Goal: Task Accomplishment & Management: Manage account settings

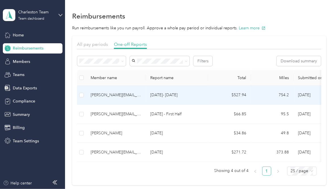
click at [207, 96] on td "[DATE]- [DATE]" at bounding box center [177, 95] width 63 height 19
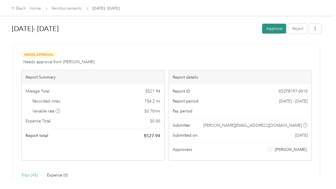
click at [275, 26] on button "Approve" at bounding box center [274, 29] width 24 height 10
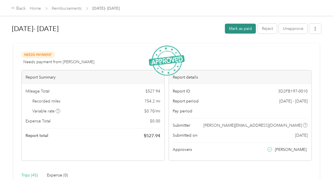
click at [240, 33] on button "Mark as paid" at bounding box center [240, 29] width 31 height 10
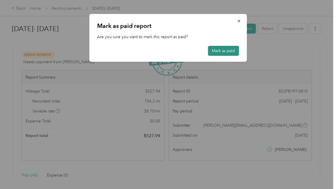
click at [216, 53] on button "Mark as paid" at bounding box center [223, 51] width 31 height 10
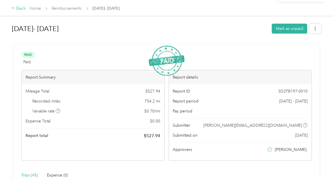
click at [18, 7] on div "Back" at bounding box center [18, 8] width 15 height 7
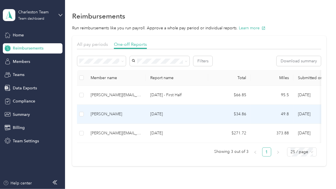
click at [186, 113] on p "[DATE]" at bounding box center [176, 114] width 53 height 6
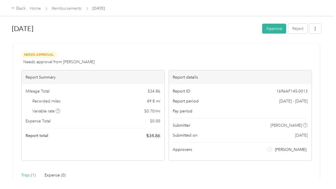
drag, startPoint x: 270, startPoint y: 26, endPoint x: 280, endPoint y: 26, distance: 10.2
click at [280, 26] on button "Approve" at bounding box center [274, 29] width 24 height 10
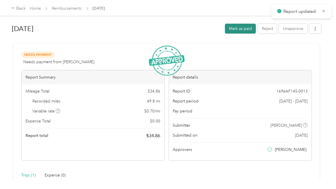
click at [244, 26] on button "Mark as paid" at bounding box center [240, 29] width 31 height 10
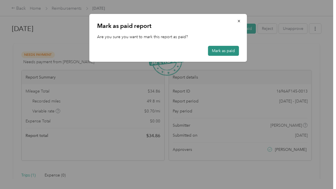
click at [217, 54] on button "Mark as paid" at bounding box center [223, 51] width 31 height 10
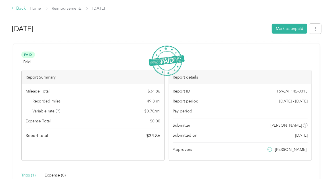
click at [19, 9] on div "Back" at bounding box center [18, 8] width 15 height 7
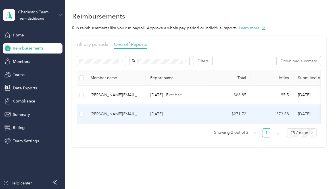
click at [192, 111] on p "[DATE]" at bounding box center [176, 114] width 53 height 6
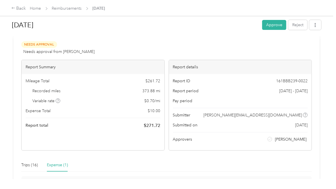
scroll to position [11, 0]
click at [273, 26] on button "Approve" at bounding box center [274, 25] width 24 height 10
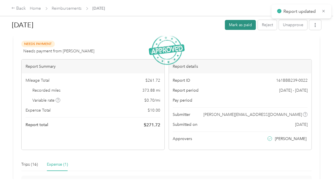
click at [241, 28] on button "Mark as paid" at bounding box center [240, 25] width 31 height 10
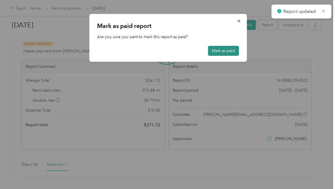
click at [212, 49] on button "Mark as paid" at bounding box center [223, 51] width 31 height 10
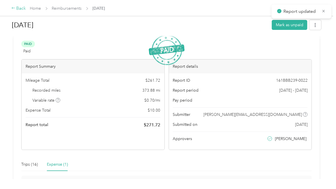
click at [19, 9] on div "Back" at bounding box center [18, 8] width 15 height 7
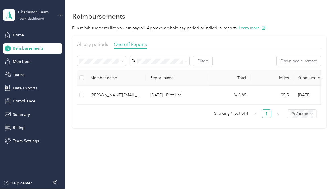
click at [34, 17] on div "Team dashboard" at bounding box center [31, 18] width 26 height 3
click at [30, 61] on div "Personal dashboard" at bounding box center [79, 60] width 144 height 10
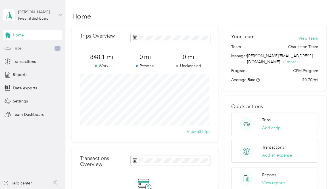
click at [20, 47] on span "Trips" at bounding box center [17, 48] width 9 height 6
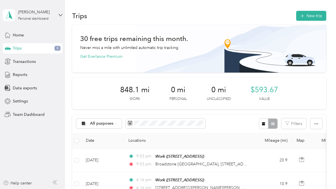
scroll to position [0, 0]
click at [309, 14] on button "New trip" at bounding box center [311, 16] width 30 height 10
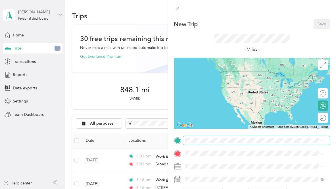
click at [209, 144] on span at bounding box center [256, 140] width 147 height 9
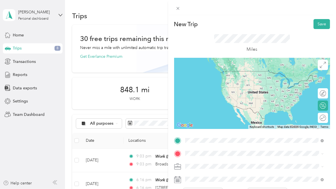
click at [237, 76] on div "Mosaic Mosaic [GEOGRAPHIC_DATA], [STREET_ADDRESS][GEOGRAPHIC_DATA], [GEOGRAPHIC…" at bounding box center [259, 82] width 126 height 24
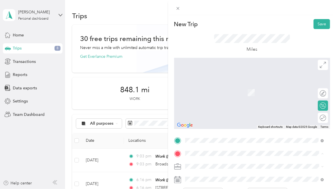
click at [40, 17] on div "New Trip Save This trip cannot be edited because it is either under review, app…" at bounding box center [168, 94] width 336 height 189
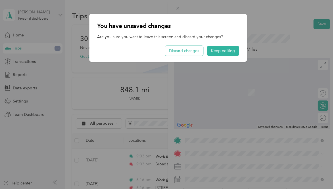
click at [199, 53] on button "Discard changes" at bounding box center [184, 51] width 38 height 10
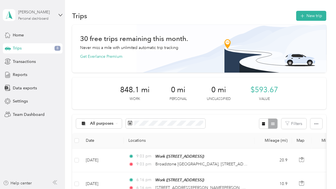
click at [35, 18] on div "Personal dashboard" at bounding box center [33, 18] width 30 height 3
click at [34, 49] on div "Team dashboard" at bounding box center [79, 47] width 144 height 10
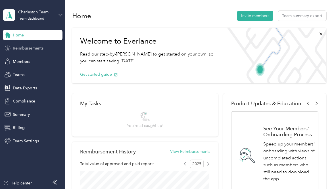
click at [26, 45] on span "Reimbursements" at bounding box center [28, 48] width 31 height 6
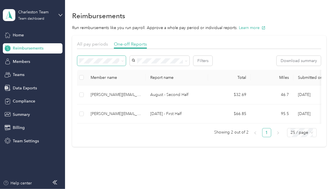
click at [121, 61] on span at bounding box center [121, 61] width 5 height 6
click at [124, 63] on span at bounding box center [101, 61] width 49 height 10
click at [122, 61] on icon at bounding box center [122, 61] width 3 height 3
click at [114, 74] on ol "All Needs approval Needs payment Approved Rejected Paid" at bounding box center [102, 94] width 49 height 60
click at [106, 99] on div "Approved" at bounding box center [102, 98] width 41 height 6
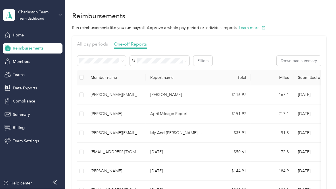
click at [146, 101] on li "[PERSON_NAME]" at bounding box center [160, 101] width 60 height 10
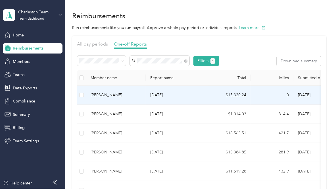
click at [173, 101] on td "[DATE]" at bounding box center [177, 95] width 63 height 19
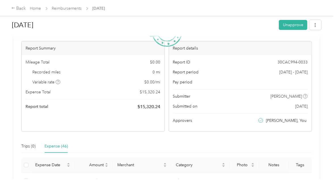
scroll to position [29, 0]
click at [22, 7] on div "Back" at bounding box center [18, 8] width 15 height 7
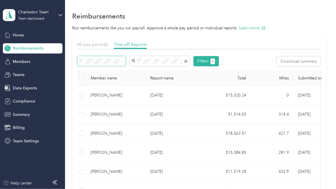
click at [122, 63] on span at bounding box center [122, 61] width 3 height 5
click at [123, 62] on icon at bounding box center [122, 61] width 3 height 3
click at [116, 92] on div "Needs payment" at bounding box center [102, 91] width 41 height 6
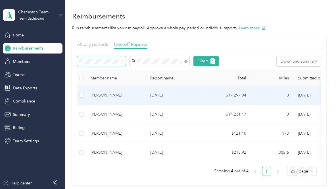
click at [152, 97] on p "[DATE]" at bounding box center [176, 95] width 53 height 6
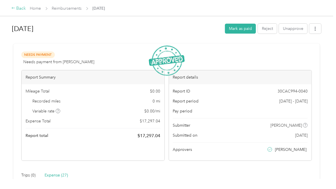
click at [14, 11] on div "Back" at bounding box center [18, 8] width 15 height 7
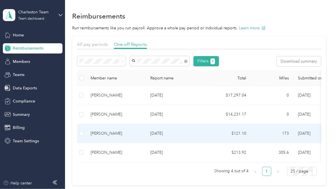
click at [147, 130] on td "[DATE]" at bounding box center [177, 133] width 63 height 19
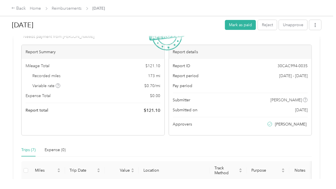
scroll to position [16, 0]
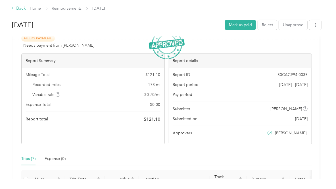
click at [20, 9] on div "Back" at bounding box center [18, 8] width 15 height 7
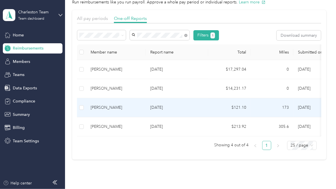
scroll to position [26, 0]
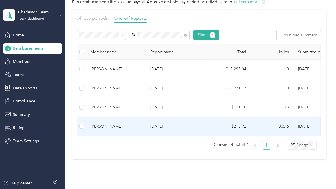
click at [187, 122] on td "[DATE]" at bounding box center [177, 126] width 63 height 19
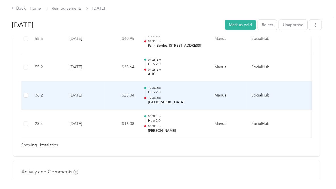
scroll to position [379, 0]
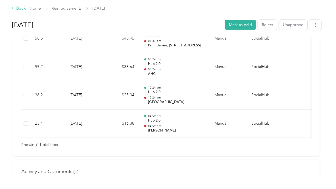
click at [17, 9] on div "Back" at bounding box center [18, 8] width 15 height 7
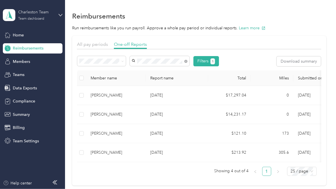
click at [27, 17] on div "Team dashboard" at bounding box center [31, 18] width 26 height 3
click at [32, 60] on div "Personal dashboard" at bounding box center [79, 60] width 144 height 10
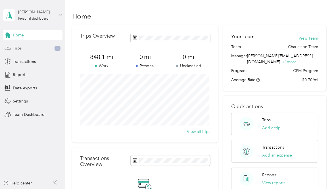
click at [28, 47] on div "Trips 8" at bounding box center [33, 48] width 60 height 10
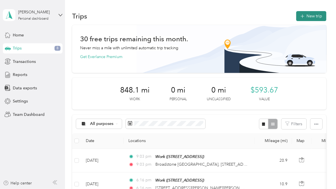
click at [315, 17] on button "New trip" at bounding box center [311, 16] width 30 height 10
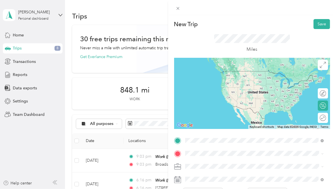
click at [203, 85] on span "[GEOGRAPHIC_DATA], [STREET_ADDRESS] , 28203, [GEOGRAPHIC_DATA], [GEOGRAPHIC_DAT…" at bounding box center [243, 85] width 95 height 17
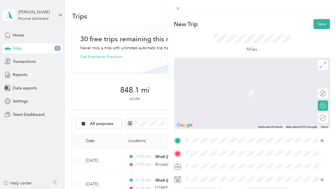
click at [217, 90] on li "[STREET_ADDRESS][PERSON_NAME][US_STATE]" at bounding box center [254, 84] width 143 height 12
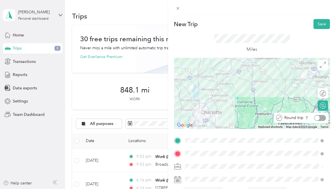
click at [318, 117] on div at bounding box center [320, 118] width 12 height 6
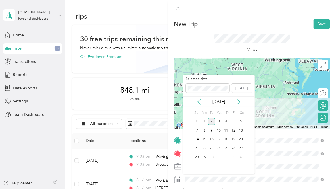
click at [199, 103] on icon at bounding box center [199, 101] width 3 height 5
click at [226, 149] on div "21" at bounding box center [226, 148] width 7 height 7
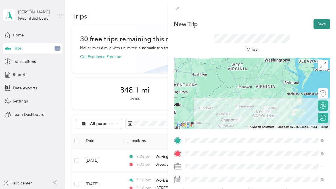
click at [314, 22] on button "Save" at bounding box center [322, 24] width 16 height 10
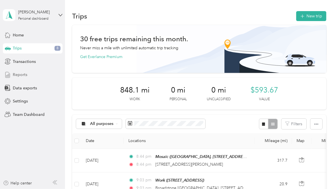
click at [23, 75] on span "Reports" at bounding box center [20, 75] width 14 height 6
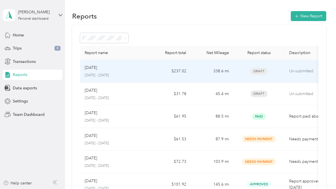
click at [199, 76] on td "338.6 mi" at bounding box center [212, 71] width 43 height 23
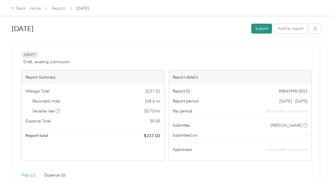
click at [257, 28] on button "Submit" at bounding box center [261, 29] width 21 height 10
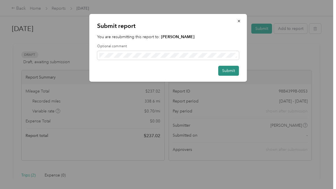
click at [233, 72] on button "Submit" at bounding box center [228, 71] width 21 height 10
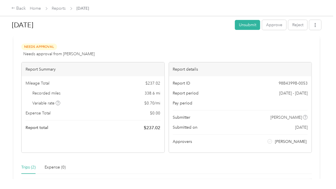
scroll to position [7, 0]
click at [281, 28] on button "Approve" at bounding box center [274, 25] width 24 height 10
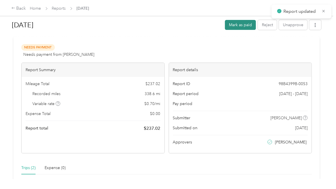
click at [239, 26] on button "Mark as paid" at bounding box center [240, 25] width 31 height 10
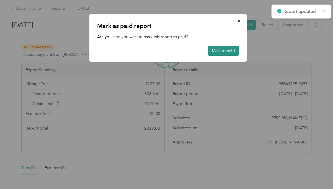
click at [227, 50] on button "Mark as paid" at bounding box center [223, 51] width 31 height 10
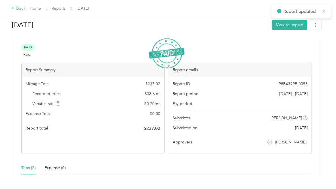
click at [20, 9] on div "Back" at bounding box center [18, 8] width 15 height 7
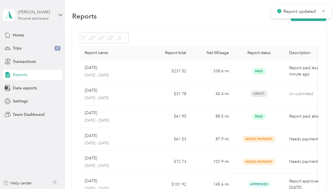
click at [34, 19] on div "Personal dashboard" at bounding box center [33, 18] width 30 height 3
click at [33, 47] on div "Team dashboard" at bounding box center [79, 45] width 144 height 10
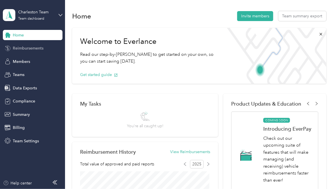
click at [34, 47] on span "Reimbursements" at bounding box center [28, 48] width 31 height 6
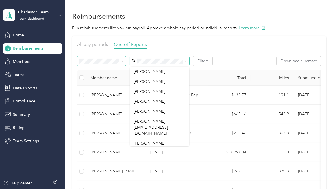
click at [122, 63] on span at bounding box center [122, 61] width 3 height 5
click at [122, 61] on span at bounding box center [122, 61] width 3 height 5
click at [121, 62] on span at bounding box center [121, 61] width 5 height 6
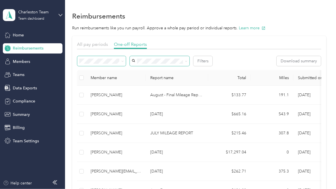
click at [122, 63] on span at bounding box center [122, 61] width 3 height 5
click at [123, 62] on icon at bounding box center [122, 61] width 3 height 3
click at [111, 82] on li "Needs approval" at bounding box center [102, 79] width 49 height 10
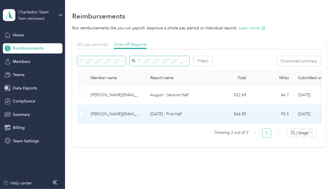
click at [226, 115] on td "$66.85" at bounding box center [229, 114] width 43 height 19
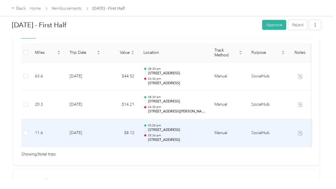
scroll to position [143, 0]
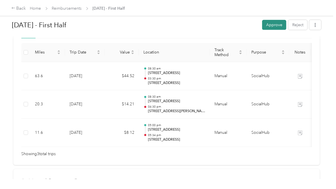
click at [280, 24] on button "Approve" at bounding box center [274, 25] width 24 height 10
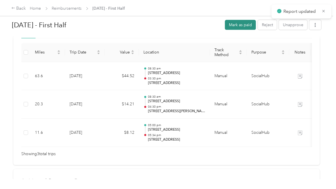
click at [240, 25] on button "Mark as paid" at bounding box center [240, 25] width 31 height 10
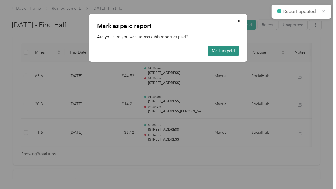
click at [217, 51] on button "Mark as paid" at bounding box center [223, 51] width 31 height 10
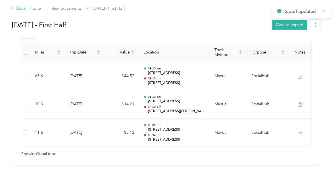
click at [17, 10] on div "Back" at bounding box center [18, 8] width 15 height 7
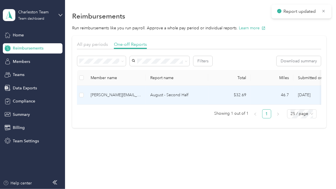
click at [129, 99] on td "[PERSON_NAME][EMAIL_ADDRESS][DOMAIN_NAME]" at bounding box center [116, 95] width 60 height 19
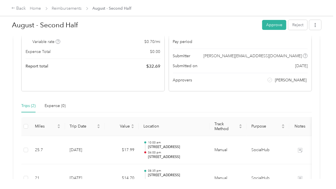
scroll to position [26, 0]
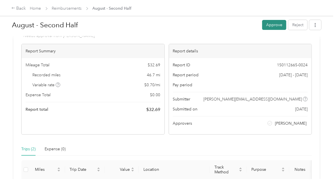
click at [269, 28] on button "Approve" at bounding box center [274, 25] width 24 height 10
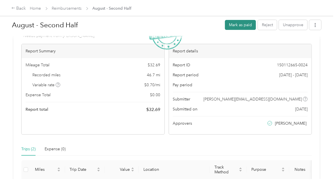
click at [243, 26] on button "Mark as paid" at bounding box center [240, 25] width 31 height 10
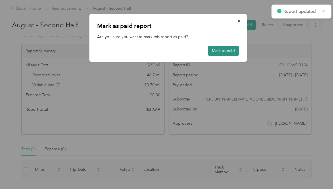
click at [222, 49] on button "Mark as paid" at bounding box center [223, 51] width 31 height 10
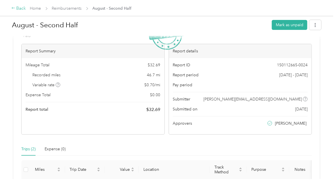
click at [21, 9] on div "Back" at bounding box center [18, 8] width 15 height 7
